Goal: Find specific page/section: Find specific page/section

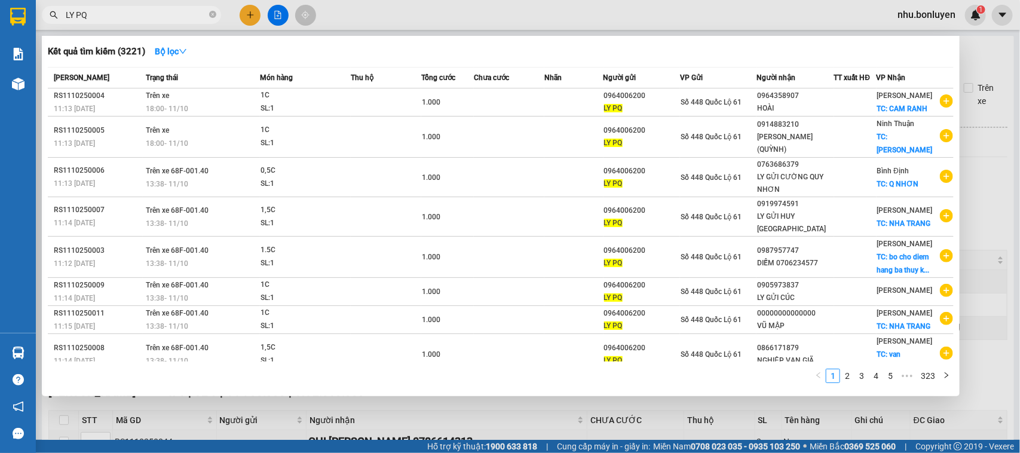
click at [216, 7] on span "LY PQ" at bounding box center [131, 15] width 179 height 18
click at [213, 13] on icon "close-circle" at bounding box center [212, 14] width 7 height 7
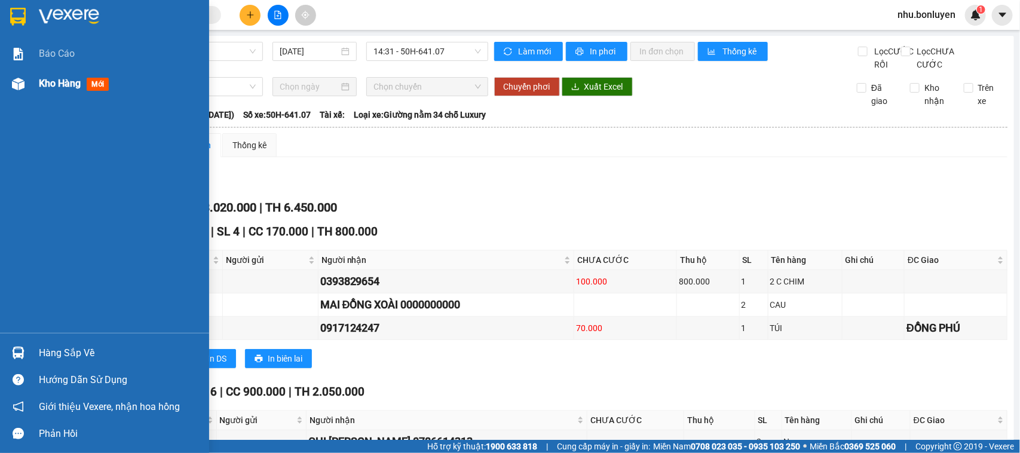
click at [17, 85] on img at bounding box center [18, 84] width 13 height 13
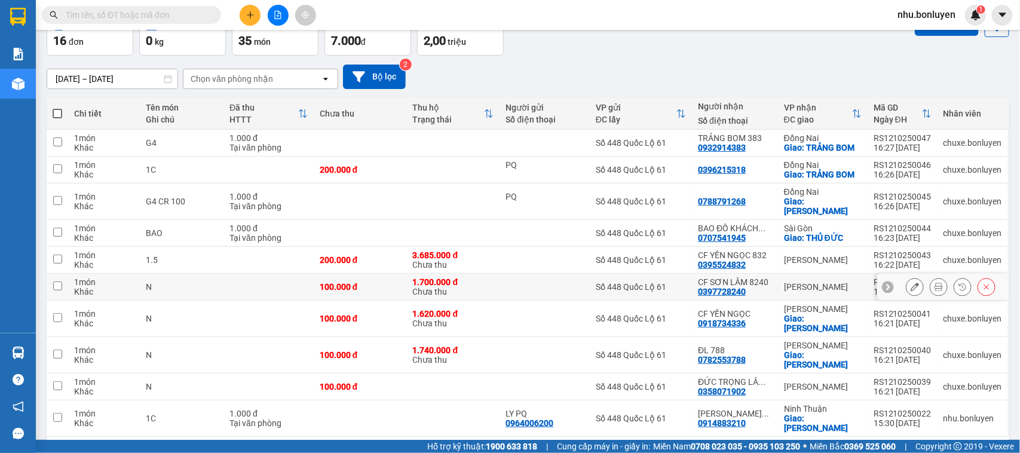
scroll to position [79, 0]
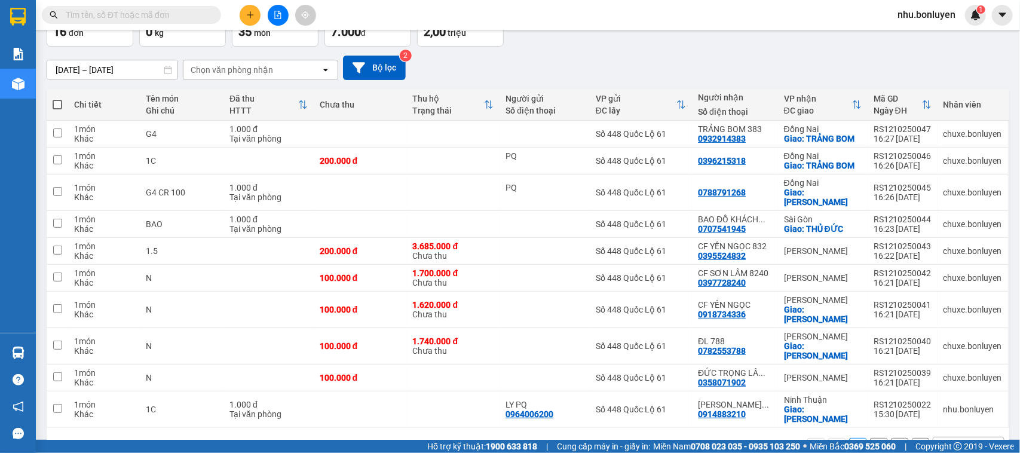
click at [941, 441] on div "10 / trang" at bounding box center [959, 447] width 37 height 12
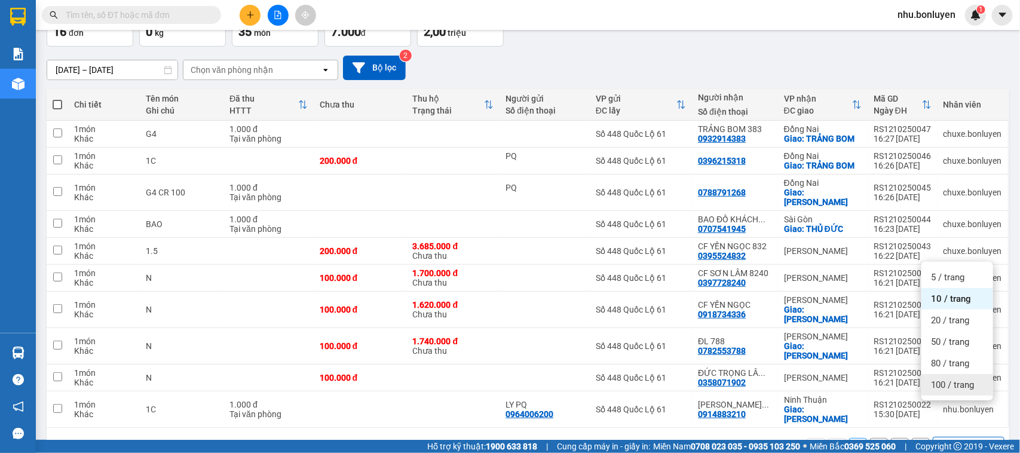
click at [936, 387] on span "100 / trang" at bounding box center [952, 385] width 43 height 12
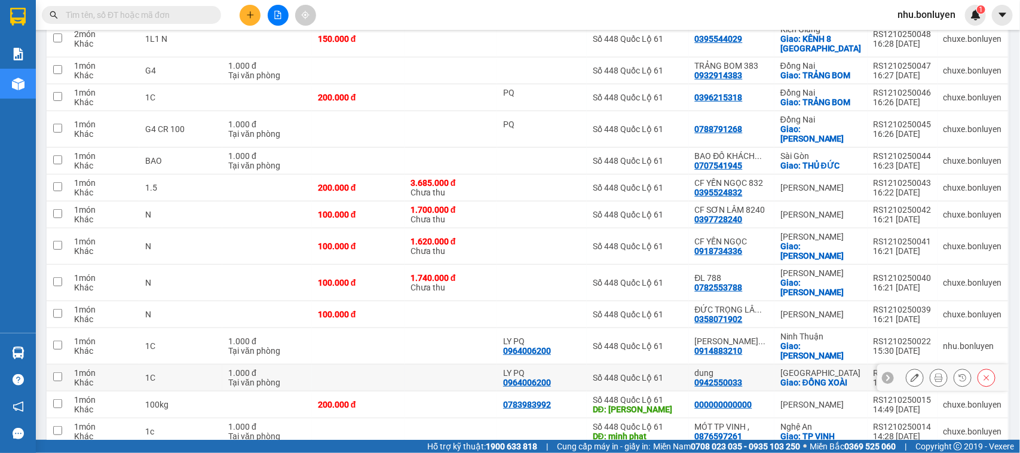
scroll to position [279, 0]
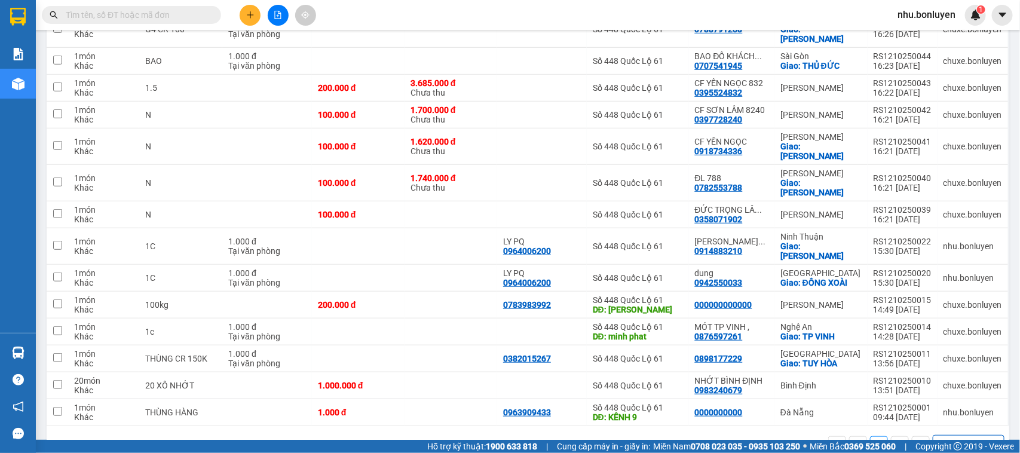
click at [188, 19] on input "text" at bounding box center [136, 14] width 141 height 13
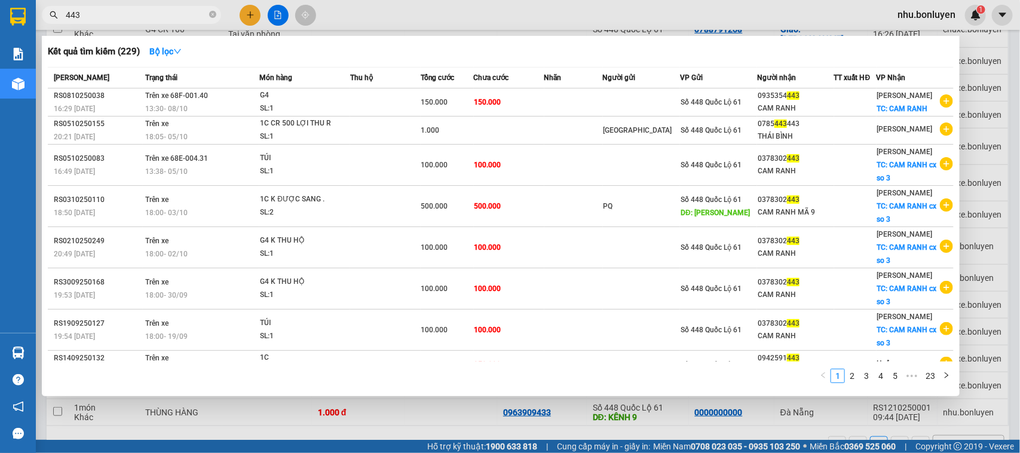
type input "443"
